Goal: Find specific page/section

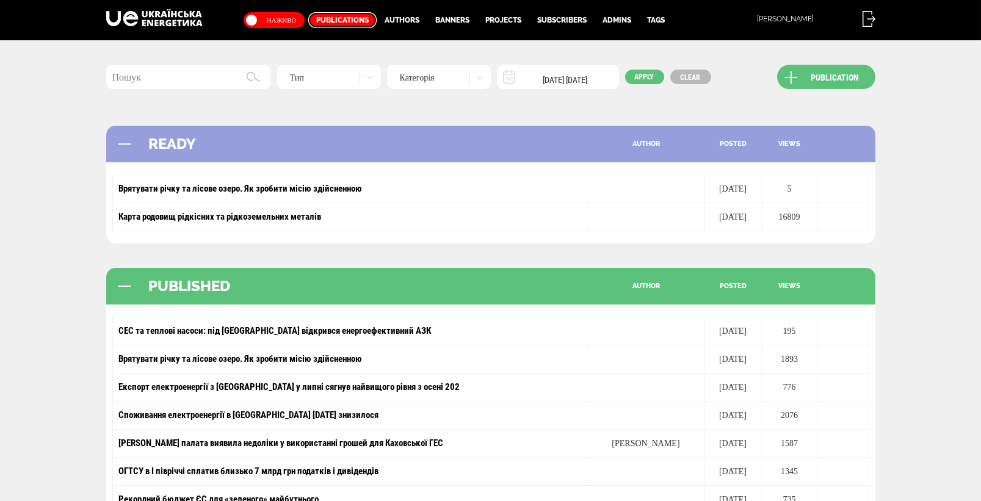
click at [348, 19] on link "Publications" at bounding box center [342, 20] width 68 height 16
click at [193, 357] on link "Врятувати річку та лісове озеро. Як зробити місію здійсненною" at bounding box center [241, 359] width 244 height 11
